Goal: Communication & Community: Answer question/provide support

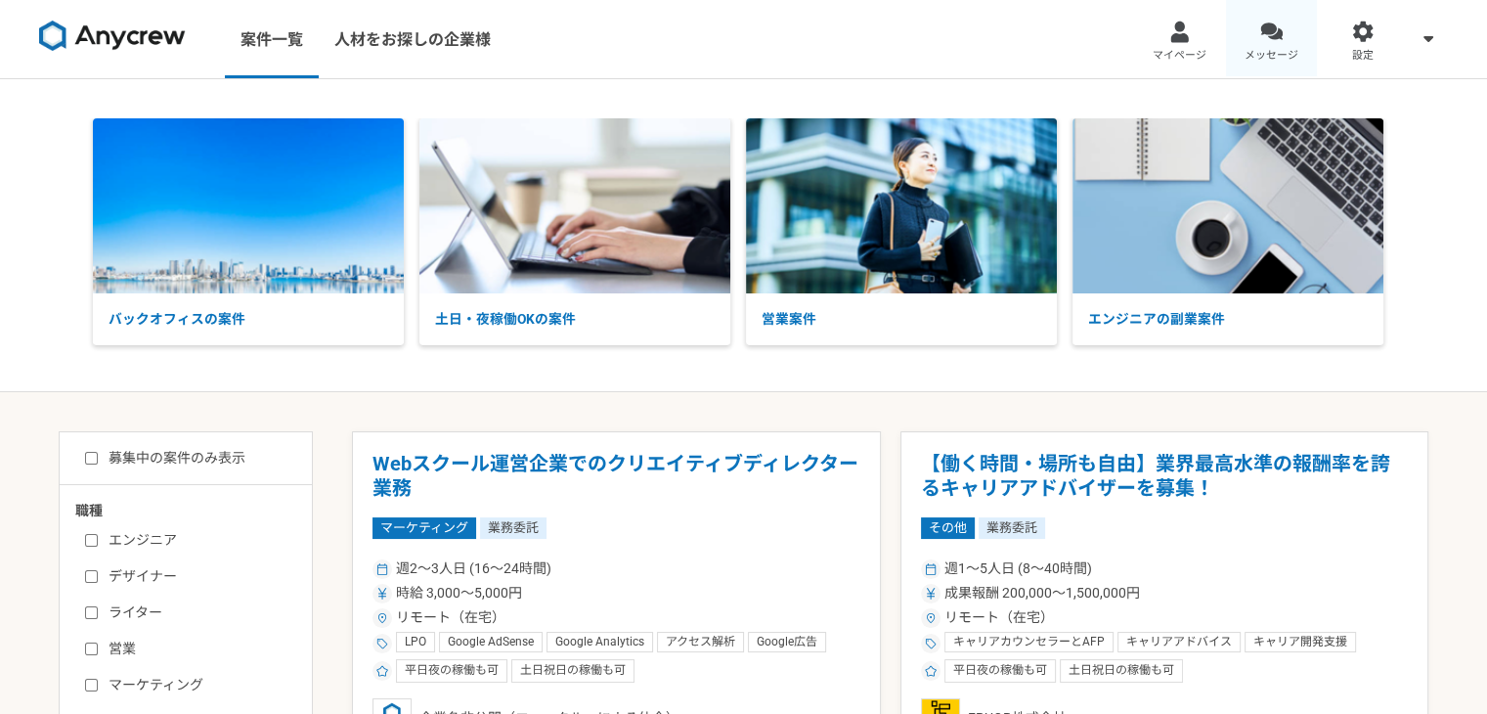
click at [1272, 43] on link "メッセージ" at bounding box center [1272, 39] width 92 height 78
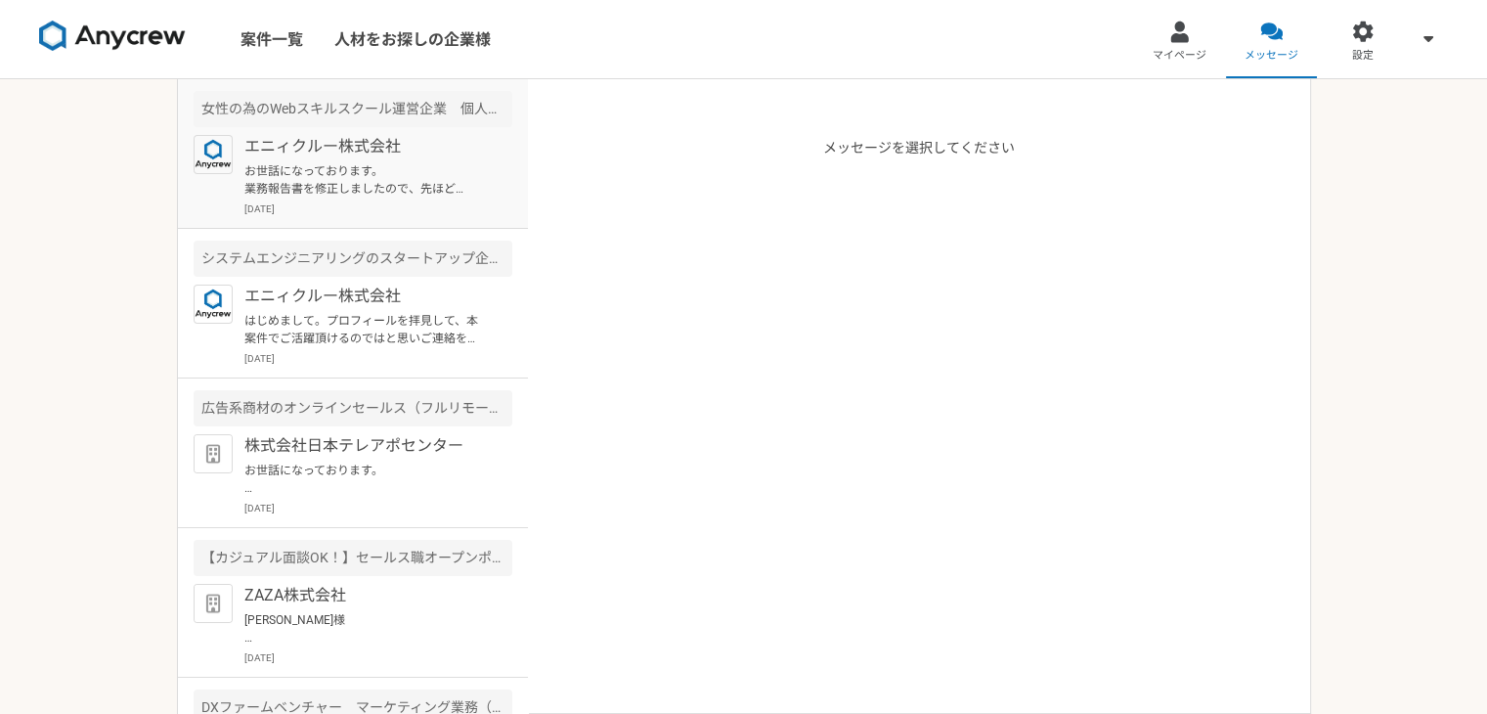
click at [334, 202] on p "[DATE]" at bounding box center [378, 208] width 268 height 15
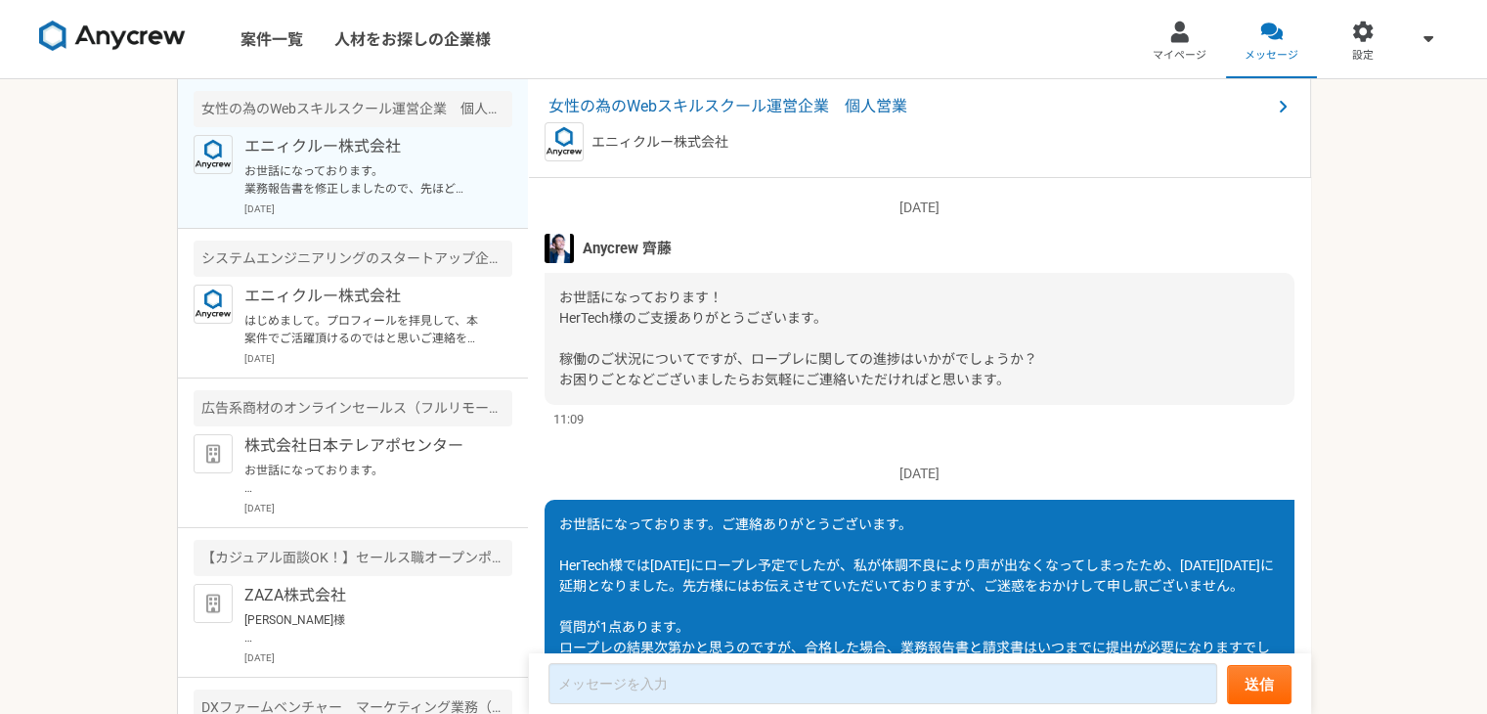
scroll to position [2104, 0]
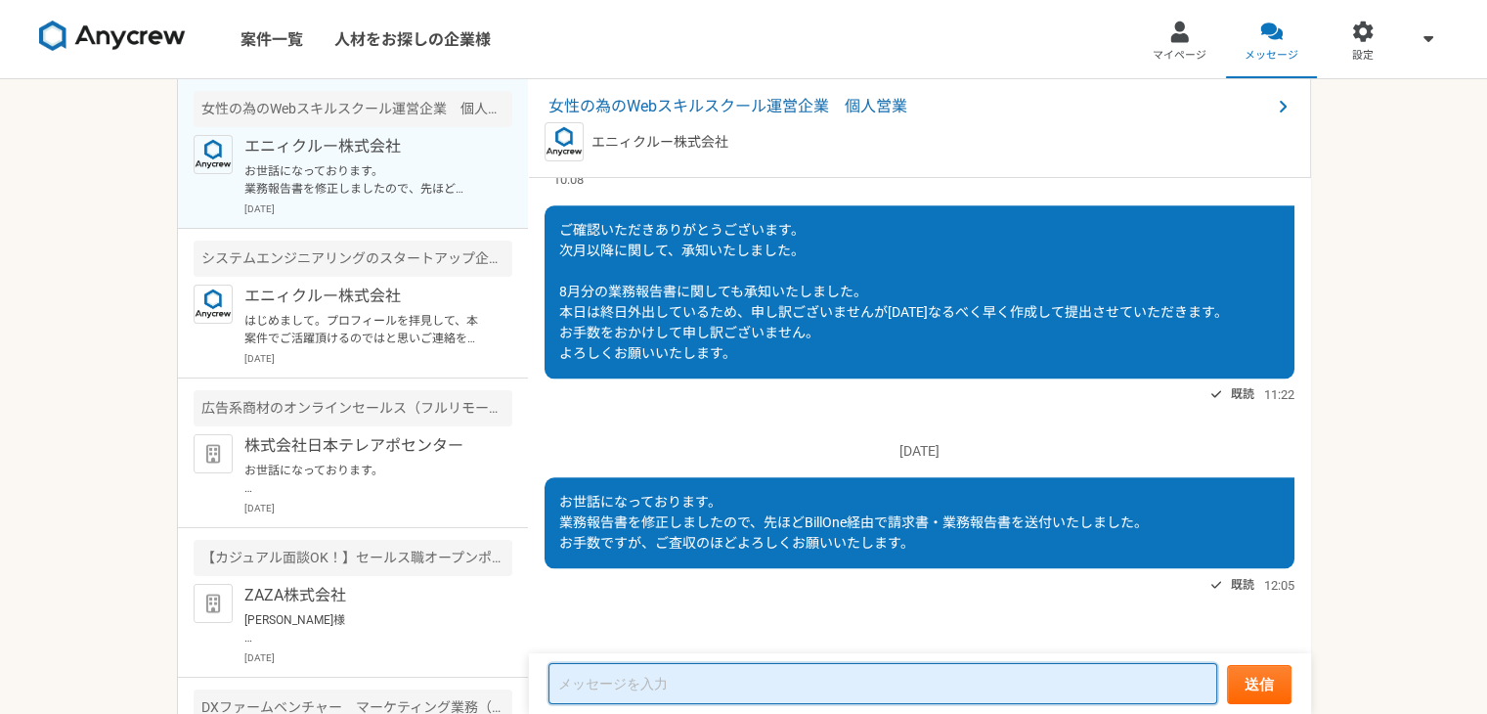
click at [849, 701] on textarea at bounding box center [882, 683] width 669 height 41
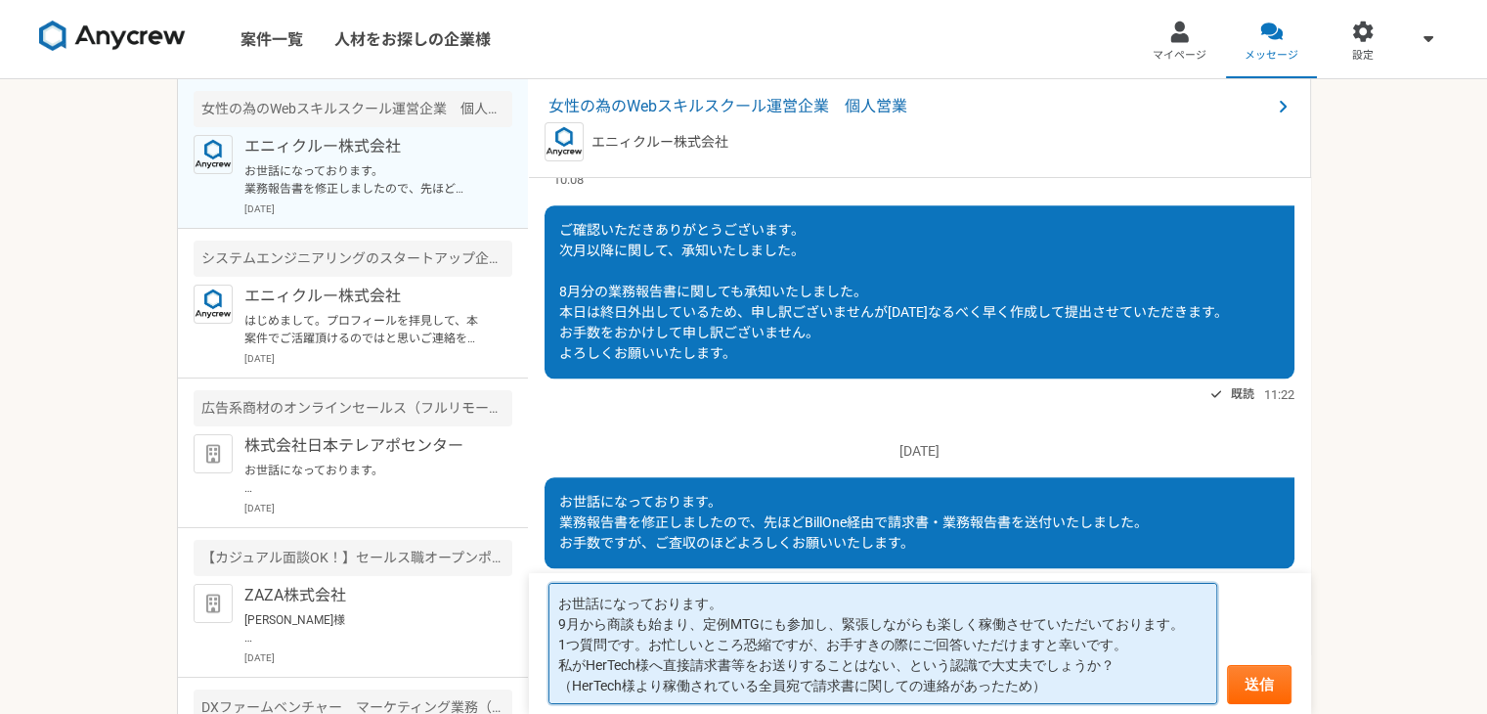
scroll to position [1, 0]
type textarea "お世話になっております。 9月から商談も始まり、定例MTGにも参加し、緊張しながらも楽しく稼働させていただいております。 1つ質問です。お忙しいところ恐縮です…"
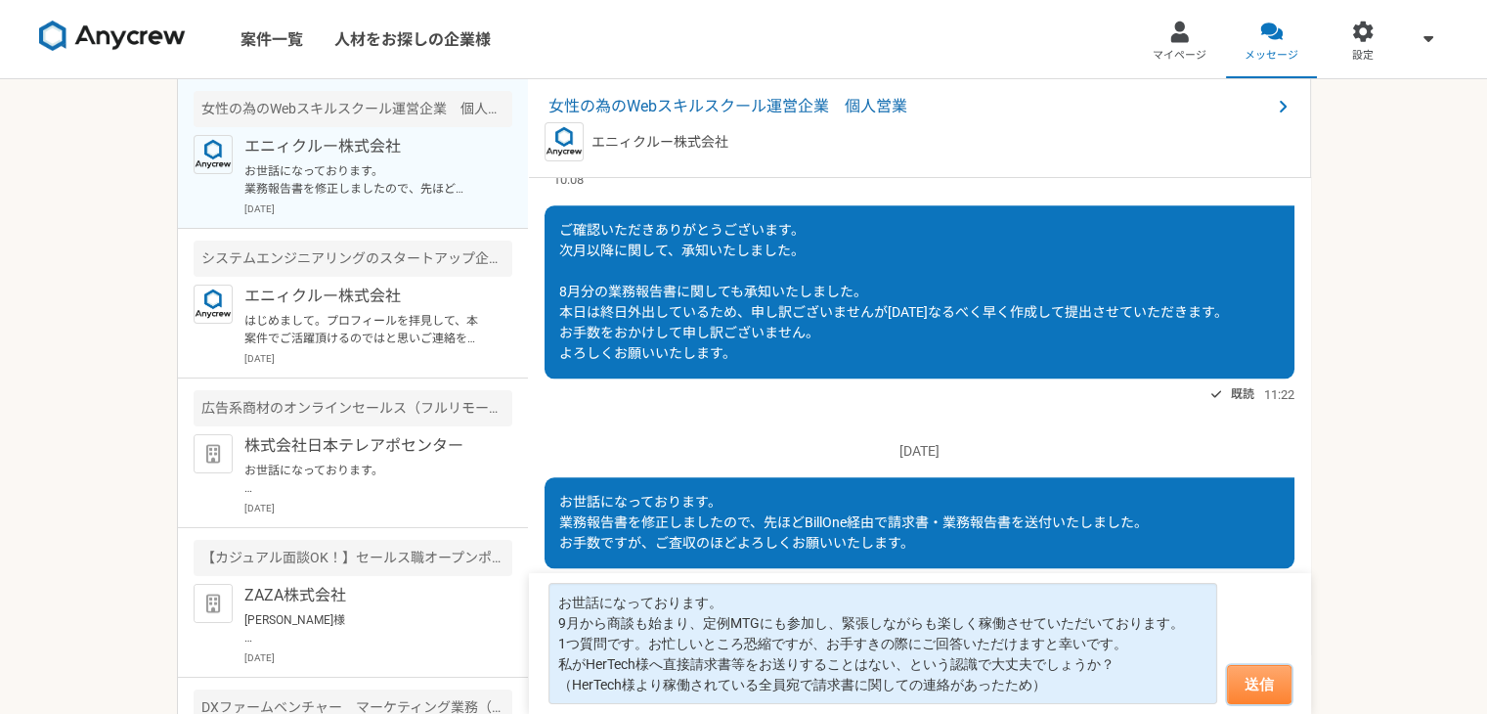
click at [1274, 670] on button "送信" at bounding box center [1259, 684] width 65 height 39
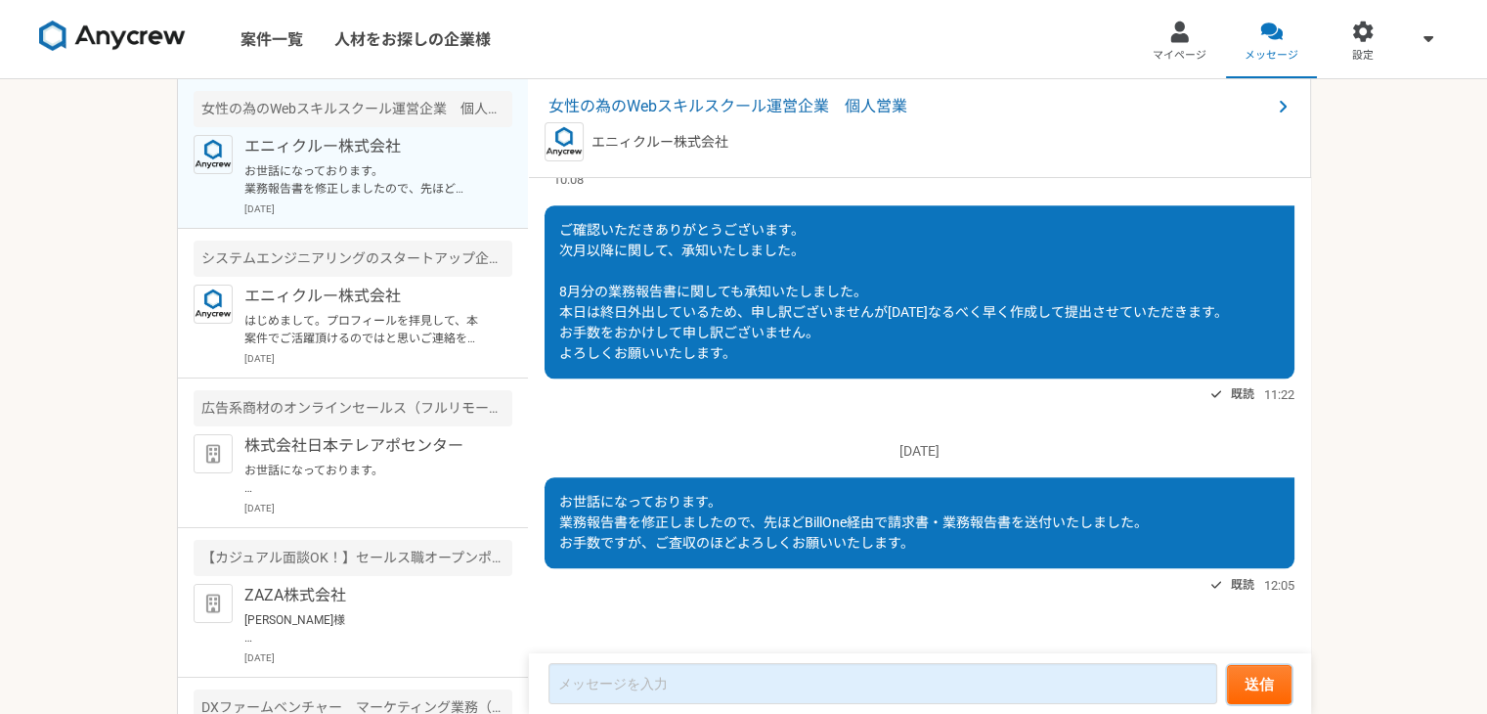
scroll to position [2065, 0]
